Goal: Transaction & Acquisition: Book appointment/travel/reservation

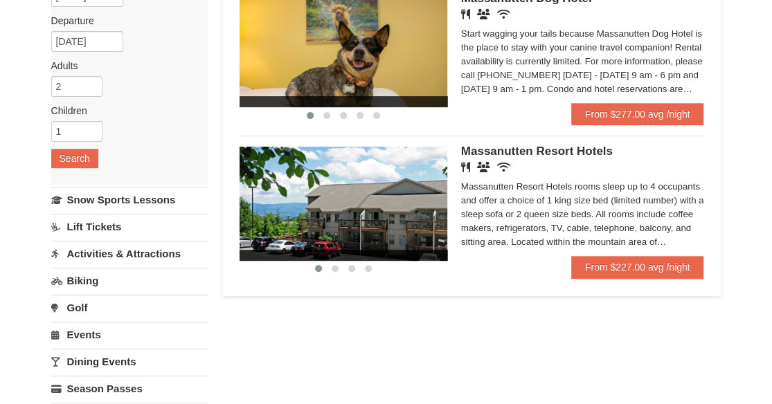
scroll to position [156, 0]
click at [621, 263] on link "From $227.00 avg /night" at bounding box center [637, 267] width 133 height 22
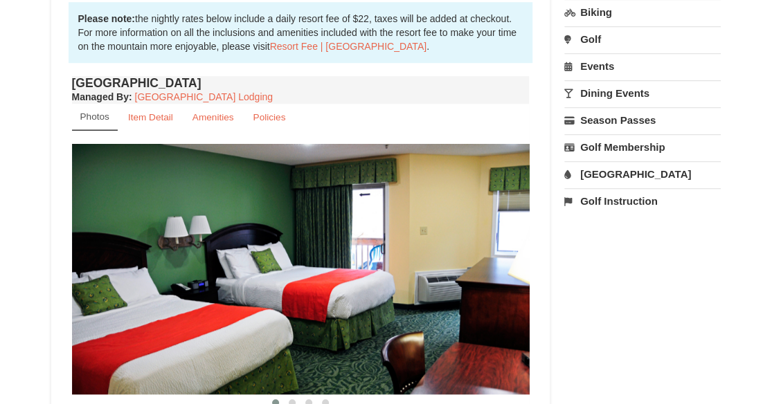
scroll to position [449, 0]
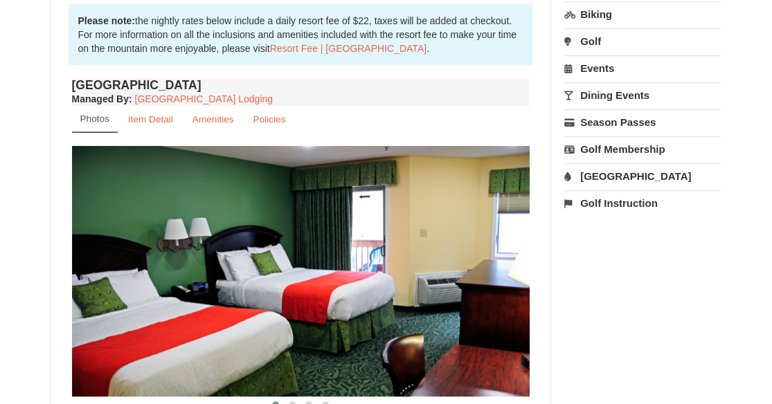
click at [504, 271] on img at bounding box center [301, 271] width 458 height 251
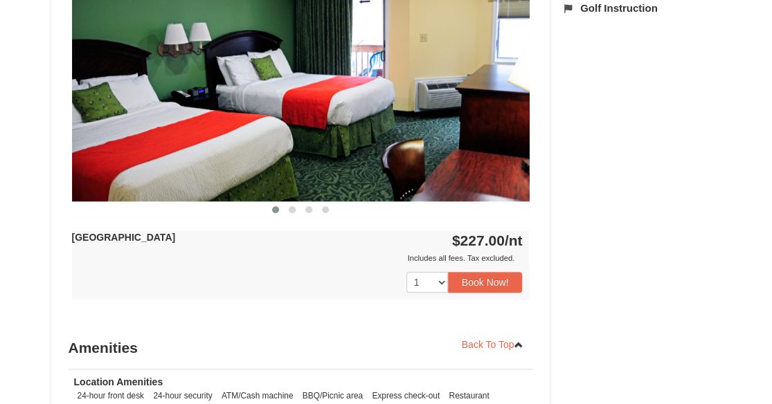
scroll to position [645, 0]
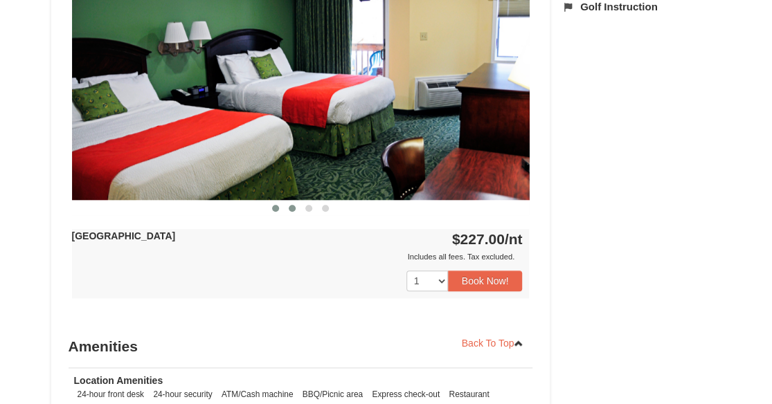
click at [292, 205] on span at bounding box center [292, 208] width 7 height 7
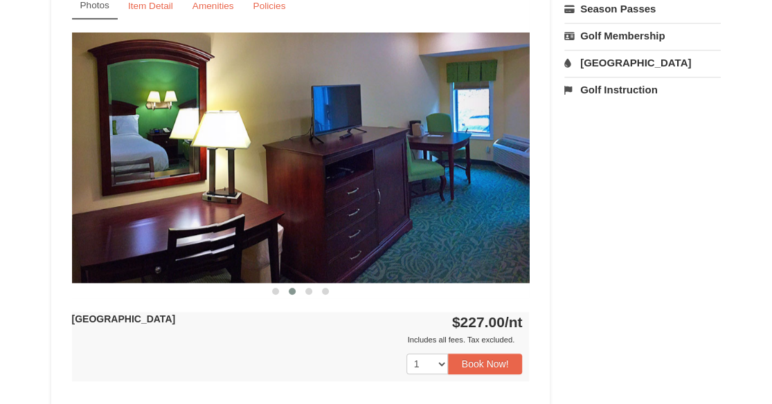
scroll to position [550, 0]
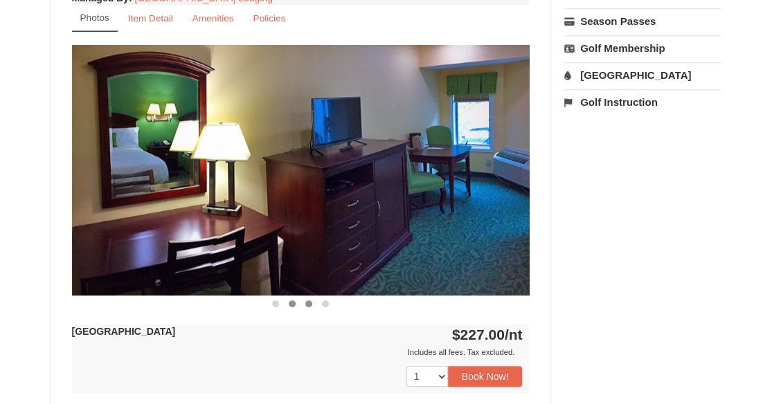
click at [306, 302] on span at bounding box center [308, 303] width 7 height 7
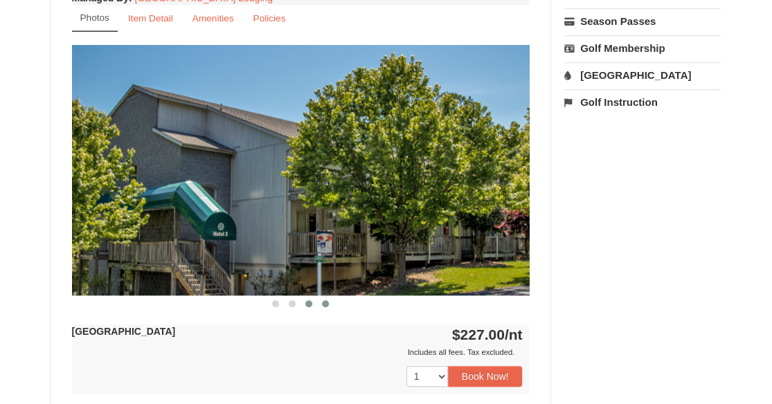
click at [324, 302] on span at bounding box center [325, 303] width 7 height 7
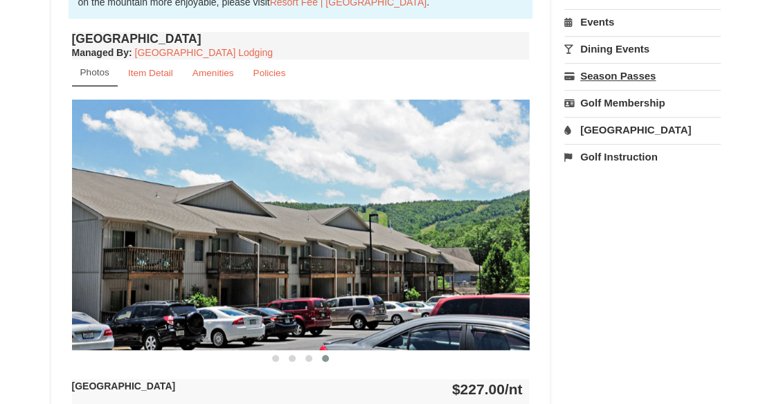
scroll to position [485, 0]
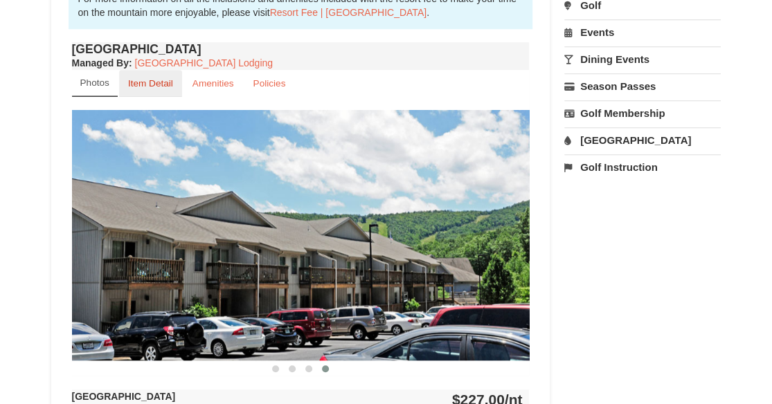
click at [169, 84] on small "Item Detail" at bounding box center [150, 83] width 45 height 10
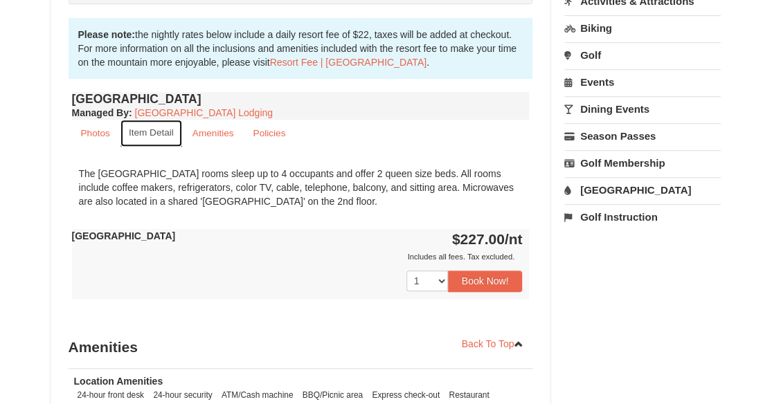
scroll to position [430, 0]
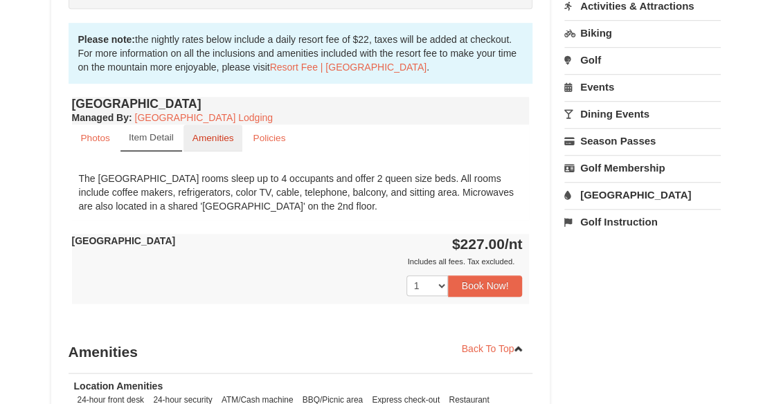
click at [217, 134] on small "Amenities" at bounding box center [213, 138] width 42 height 10
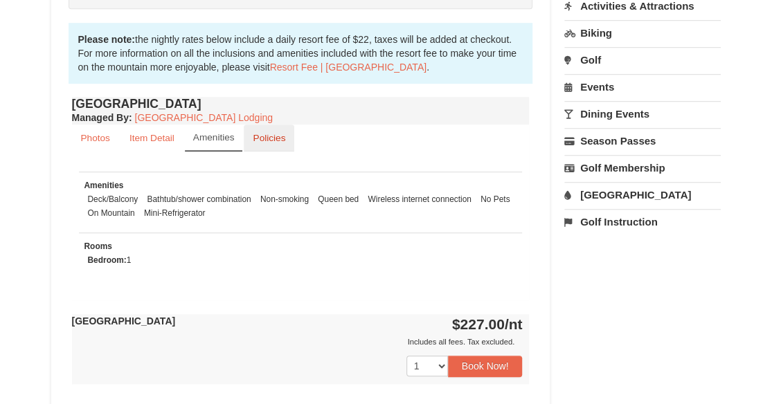
click at [257, 136] on small "Policies" at bounding box center [269, 138] width 33 height 10
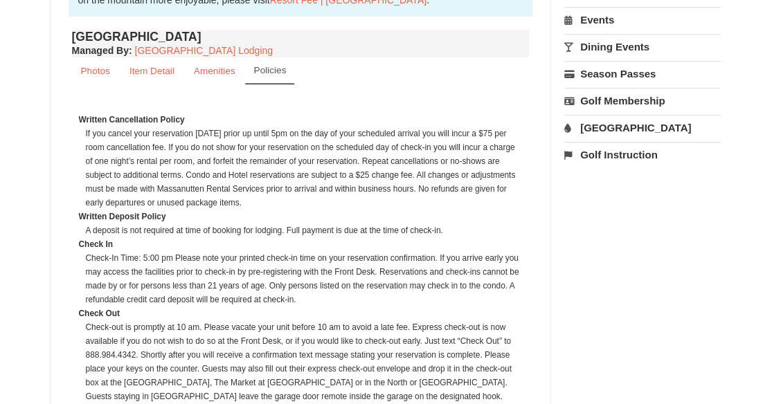
scroll to position [503, 0]
